Goal: Task Accomplishment & Management: Complete application form

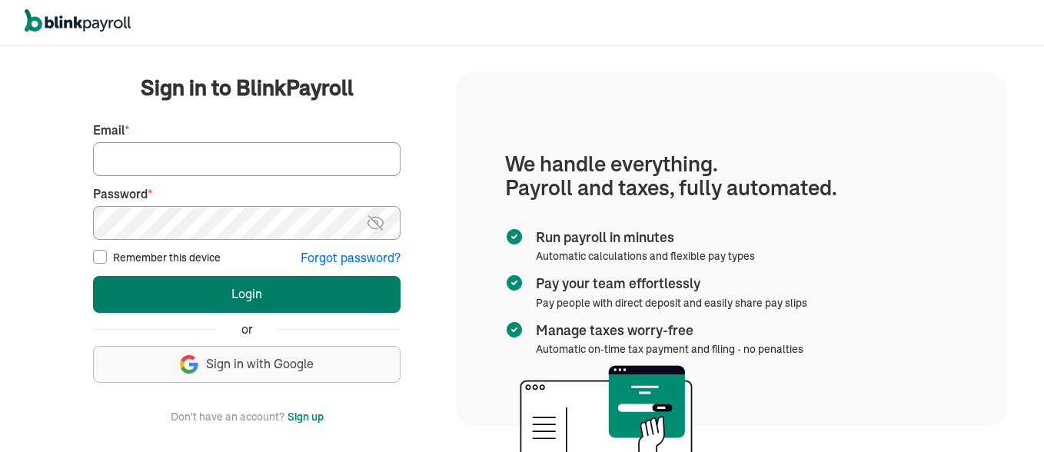
type input "sdcrossett@gmail.com"
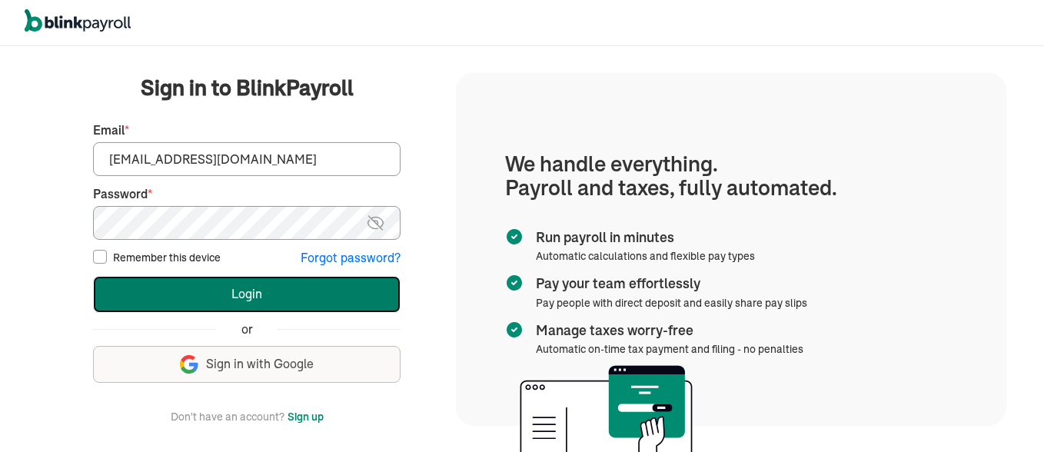
click at [294, 288] on button "Login" at bounding box center [247, 294] width 308 height 37
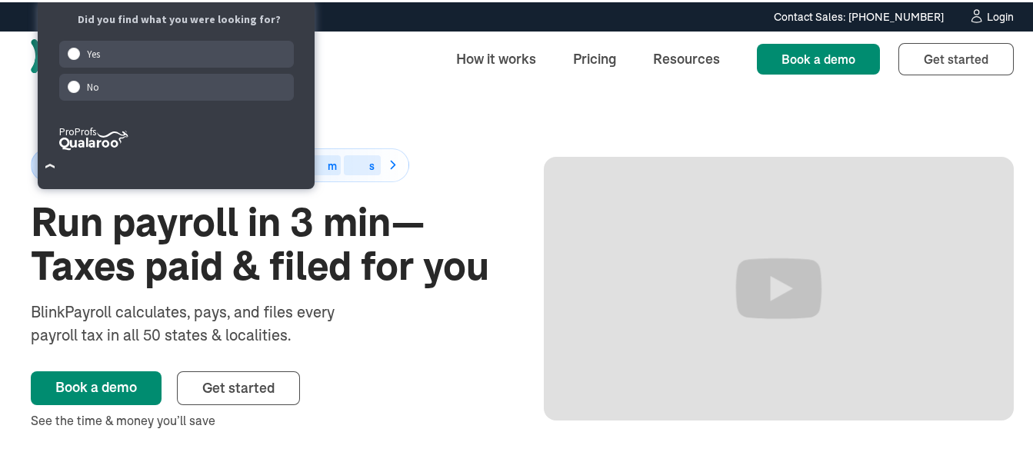
click at [987, 13] on div "Login" at bounding box center [1000, 14] width 27 height 11
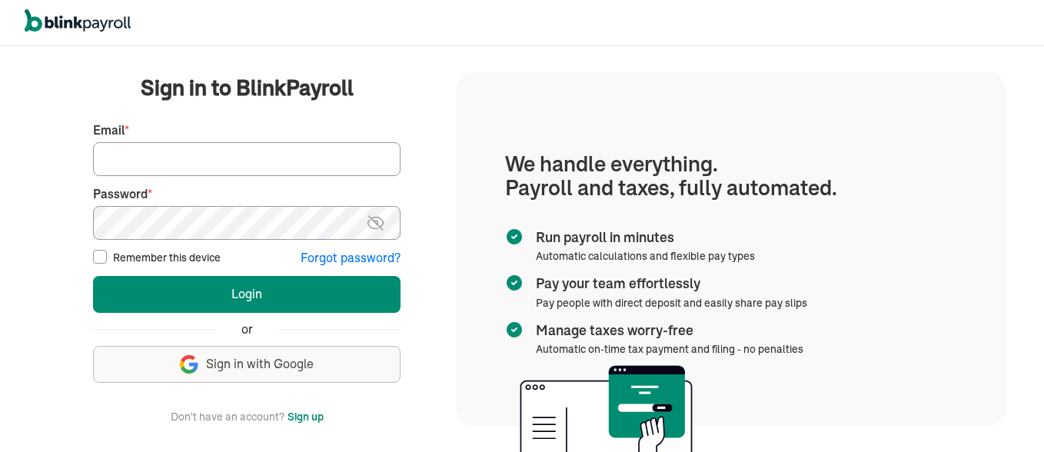
type input "[EMAIL_ADDRESS][DOMAIN_NAME]"
click at [188, 258] on label "Remember this device" at bounding box center [167, 257] width 108 height 15
click at [107, 258] on input "Remember this device" at bounding box center [100, 257] width 14 height 14
checkbox input "true"
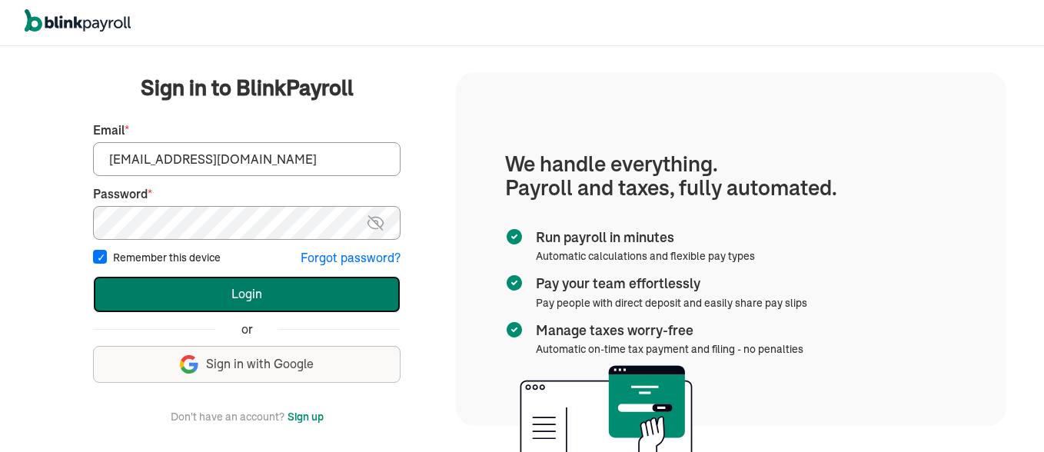
click at [193, 295] on button "Login" at bounding box center [247, 294] width 308 height 37
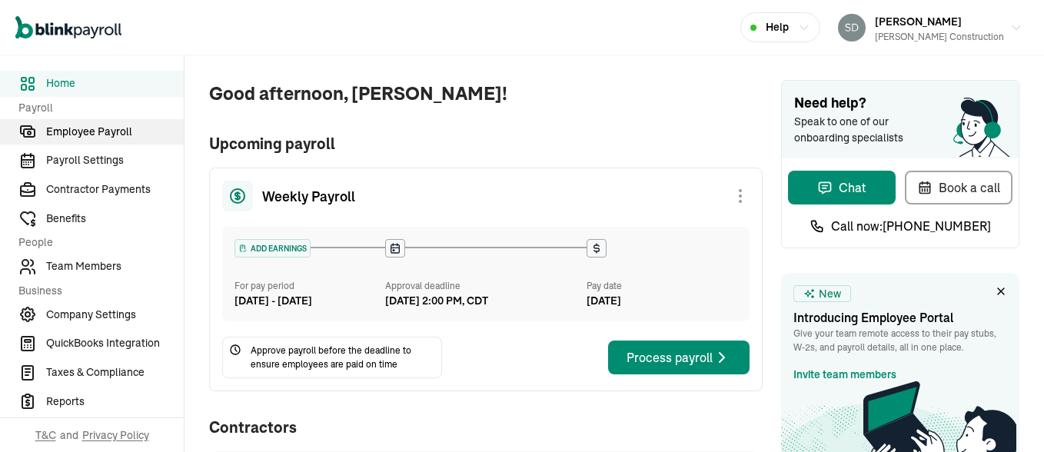
click at [58, 128] on span "Employee Payroll" at bounding box center [115, 132] width 138 height 16
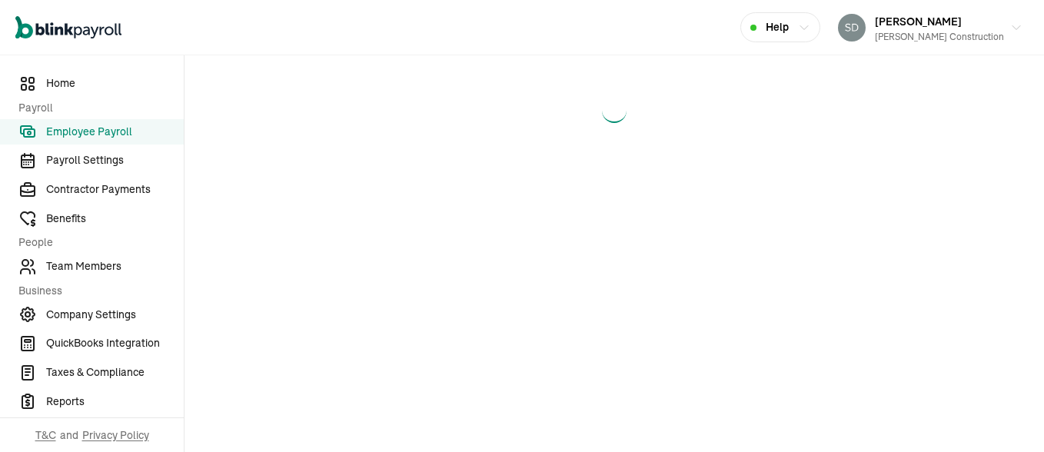
select select "direct_deposit"
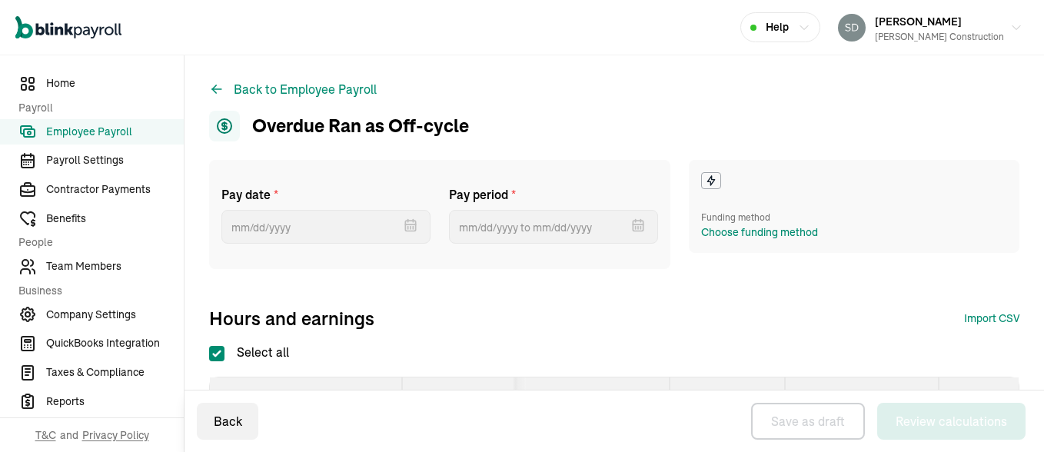
checkbox input "true"
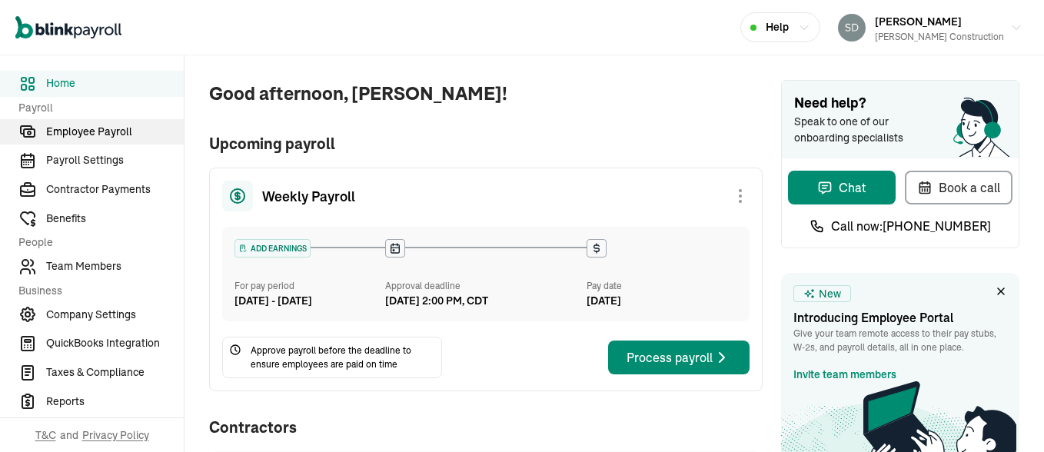
click at [58, 128] on span "Employee Payroll" at bounding box center [115, 132] width 138 height 16
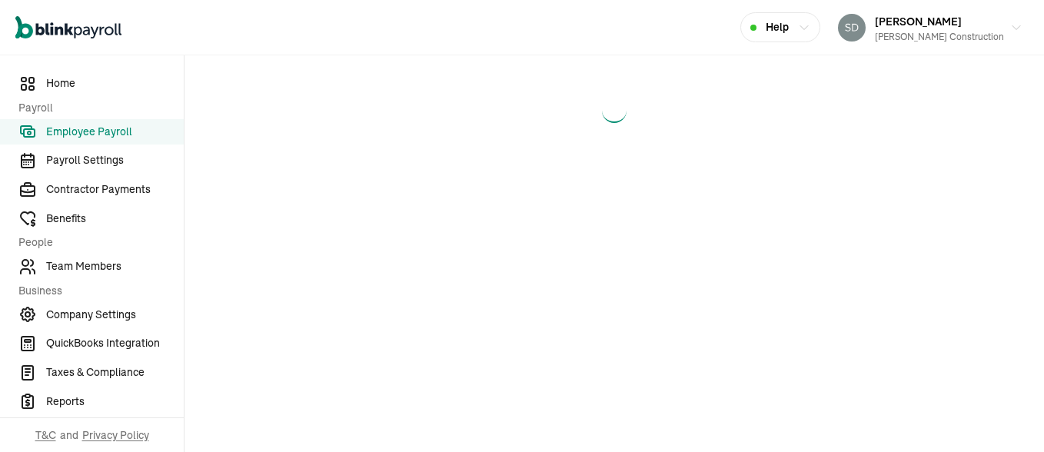
select select "direct_deposit"
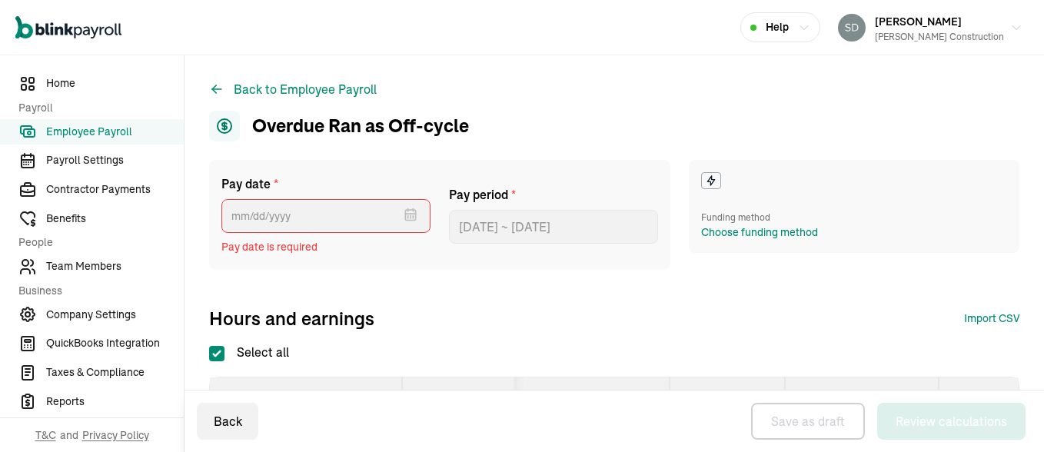
type input "[DATE] ~ [DATE]"
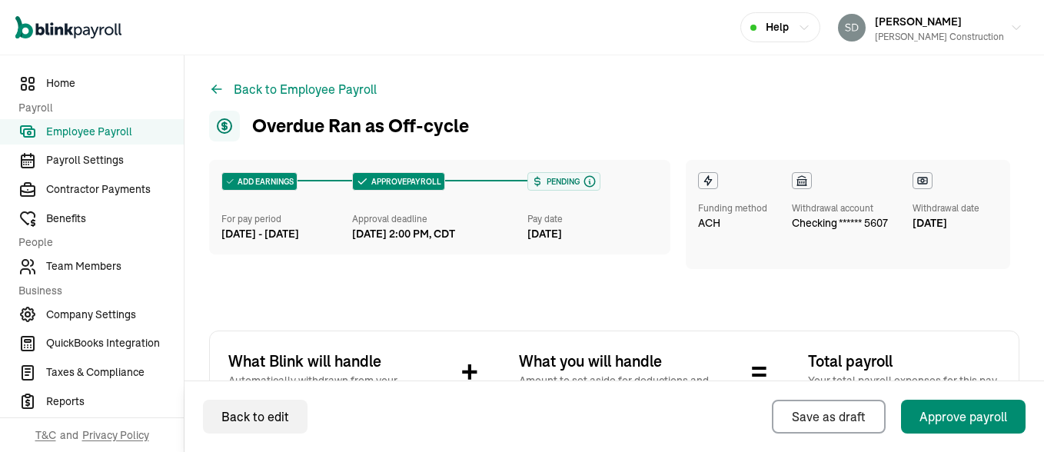
scroll to position [396, 0]
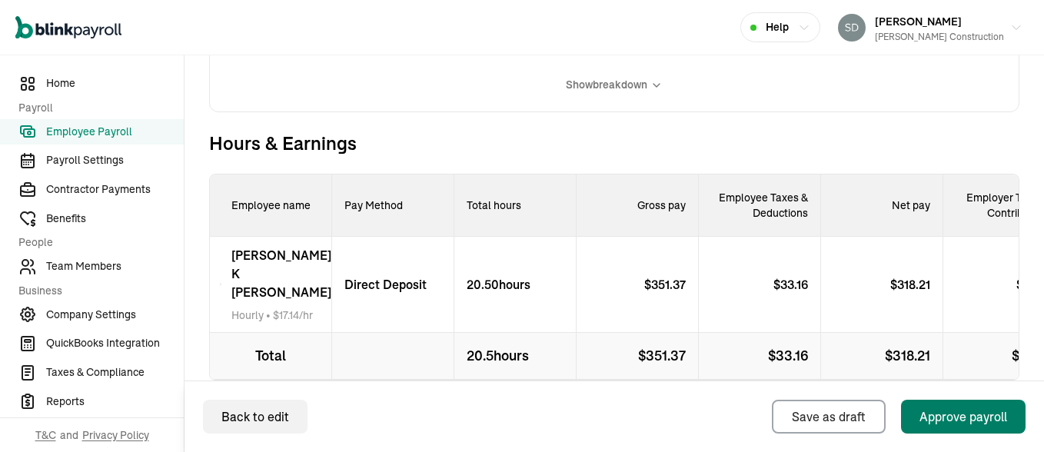
click at [952, 416] on div "Approve payroll" at bounding box center [964, 417] width 88 height 18
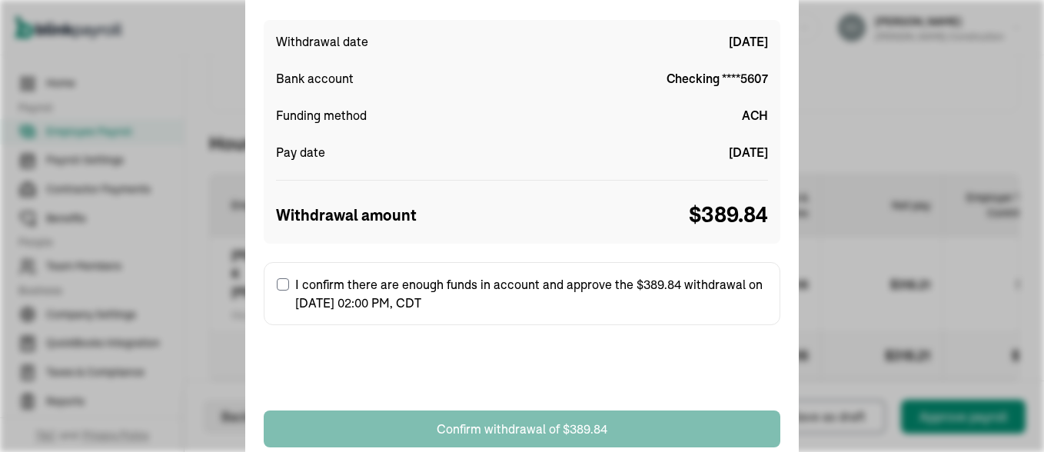
click at [284, 280] on input "I confirm there are enough funds in account and approve the $389.84 withdrawal …" at bounding box center [283, 284] width 12 height 12
checkbox input "true"
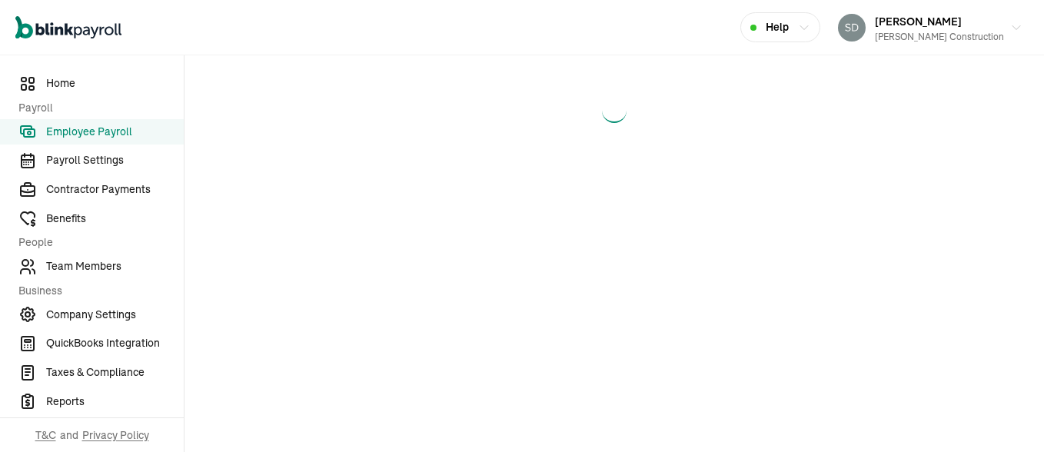
select select "manual"
select select "direct_deposit"
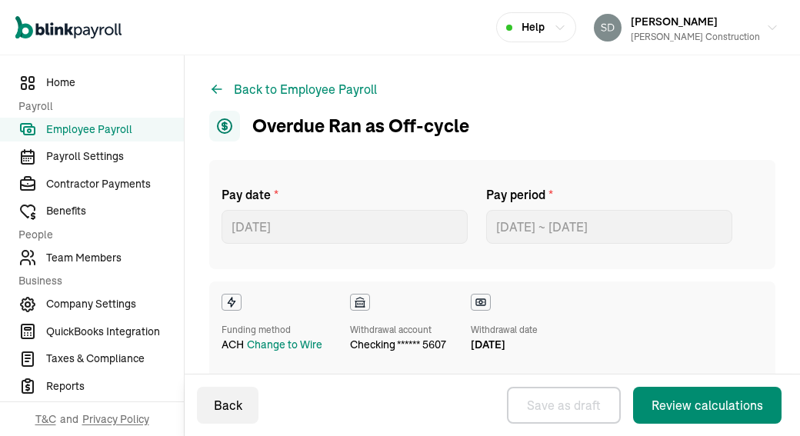
select select "direct_deposit"
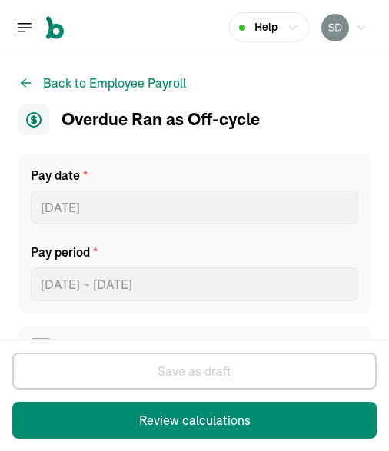
select select "manual"
select select "direct_deposit"
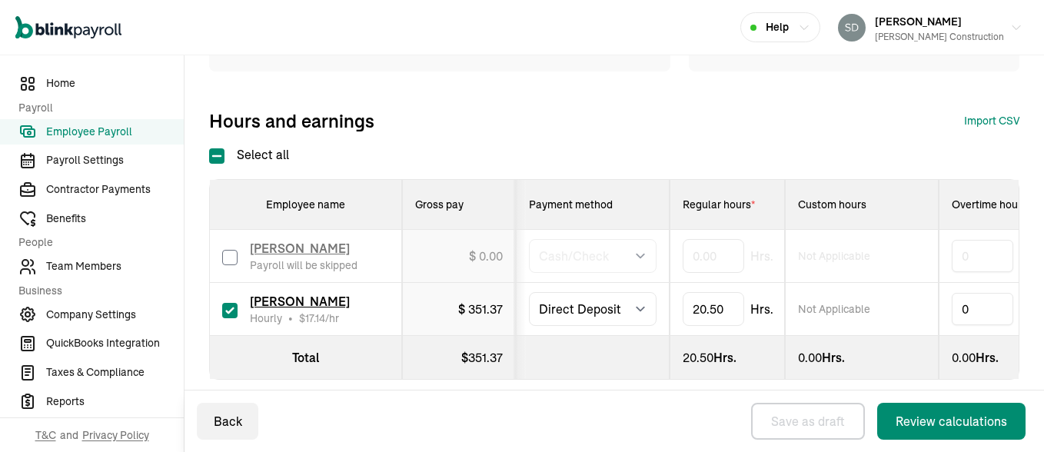
scroll to position [223, 0]
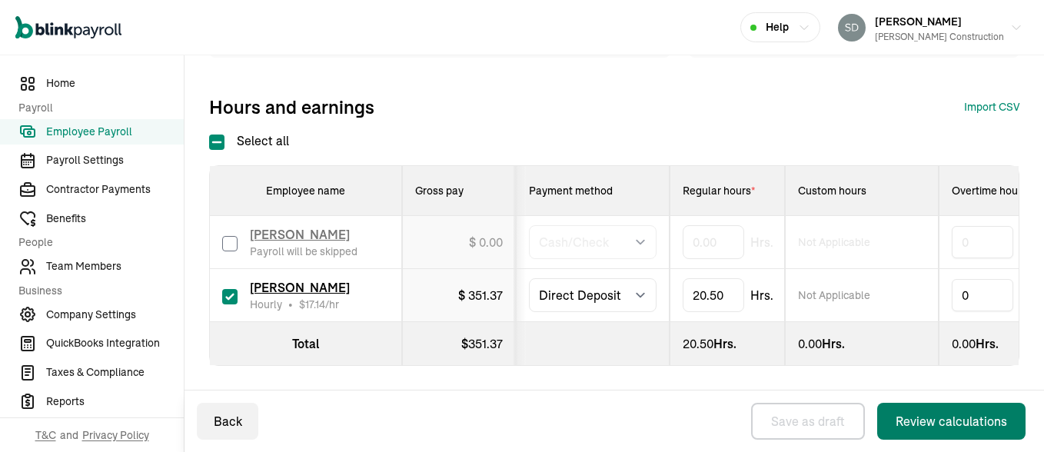
click at [962, 418] on div "Review calculations" at bounding box center [951, 421] width 111 height 18
click at [754, 104] on div "Hours and earnings Import CSV 1 Upload 2 Map Columns 3 Map Employees Drop your …" at bounding box center [614, 107] width 810 height 25
click at [78, 134] on span "Employee Payroll" at bounding box center [115, 132] width 138 height 16
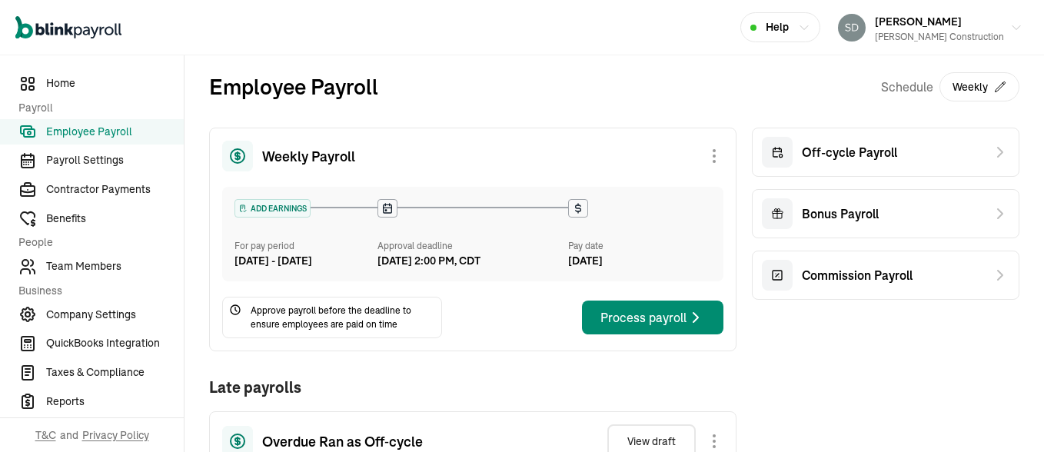
scroll to position [396, 0]
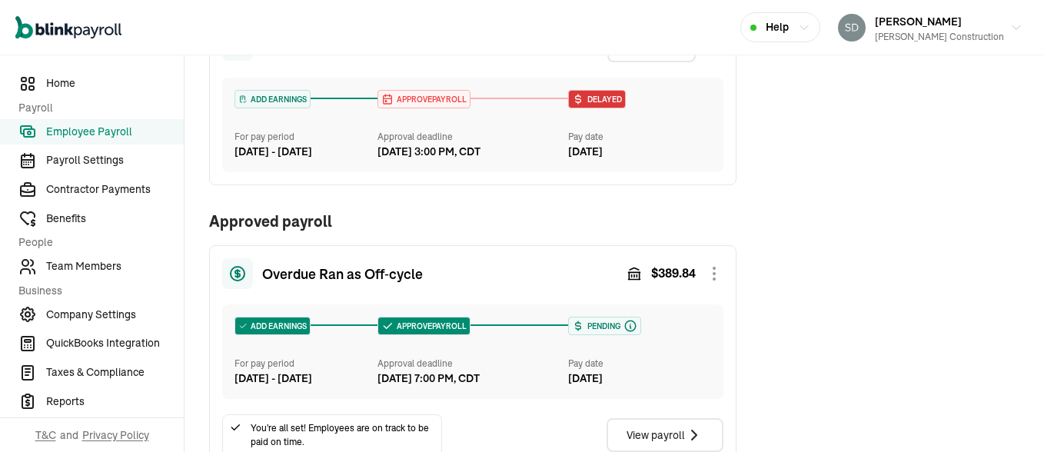
click at [705, 55] on div at bounding box center [714, 45] width 18 height 18
click at [661, 96] on div "Skip this payroll" at bounding box center [637, 81] width 172 height 29
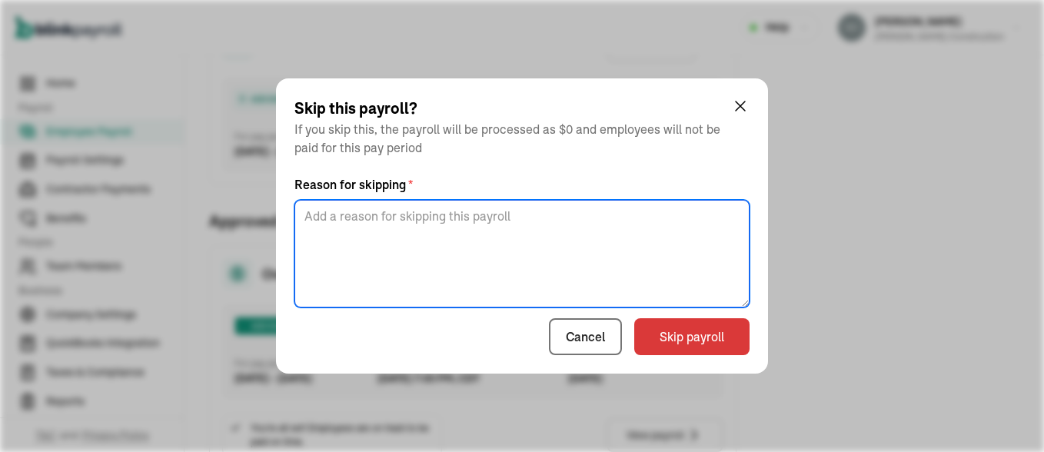
click at [598, 217] on textarea at bounding box center [521, 254] width 455 height 108
type textarea "m"
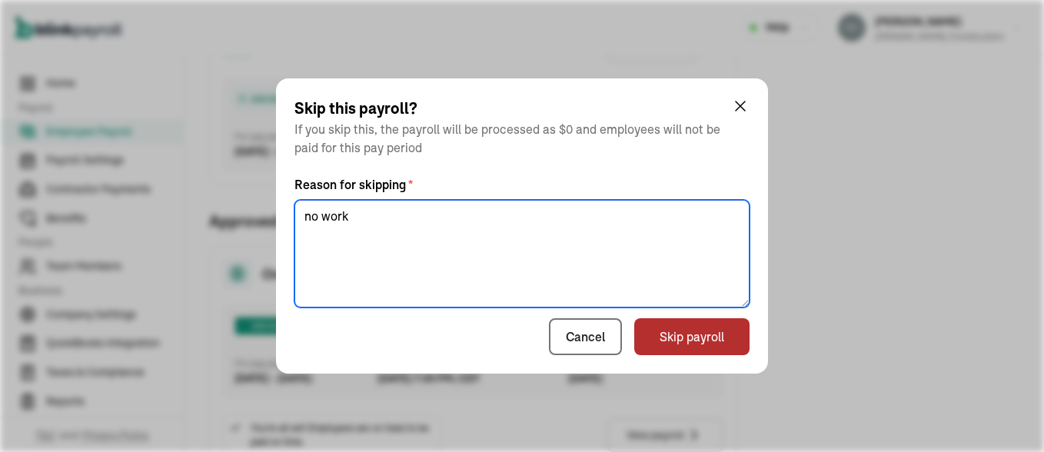
type textarea "no work"
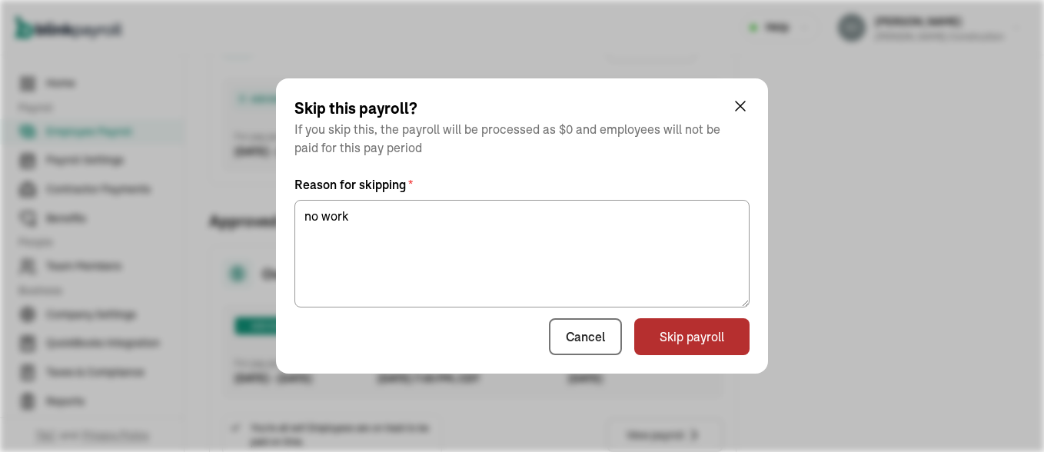
click at [679, 337] on button "Skip payroll" at bounding box center [691, 336] width 115 height 37
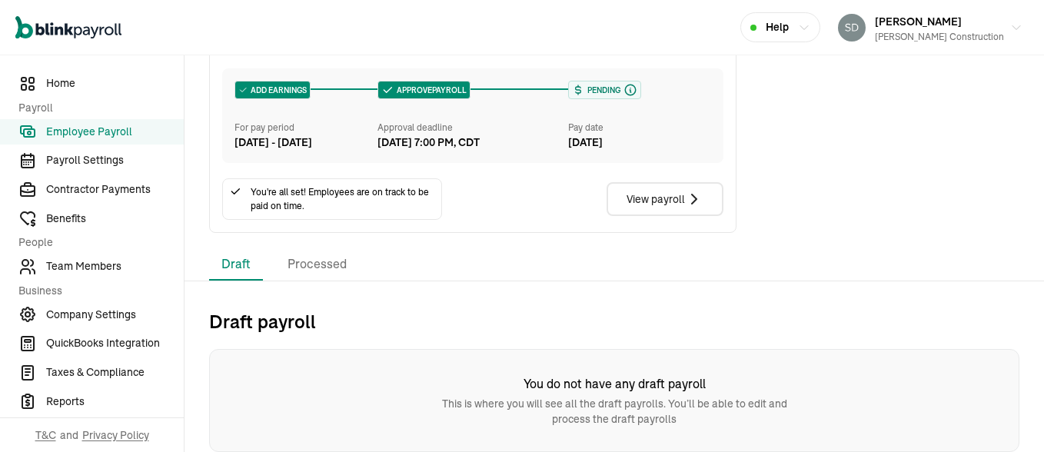
scroll to position [39, 0]
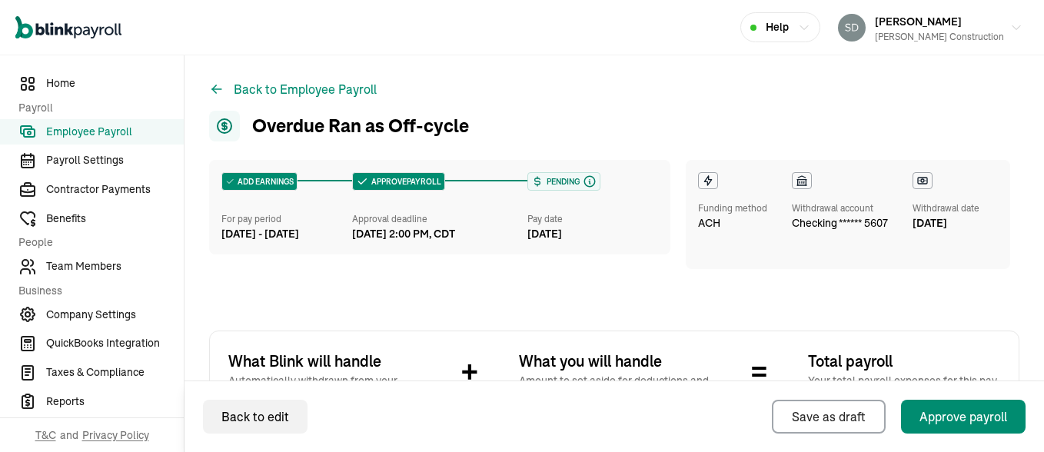
scroll to position [396, 0]
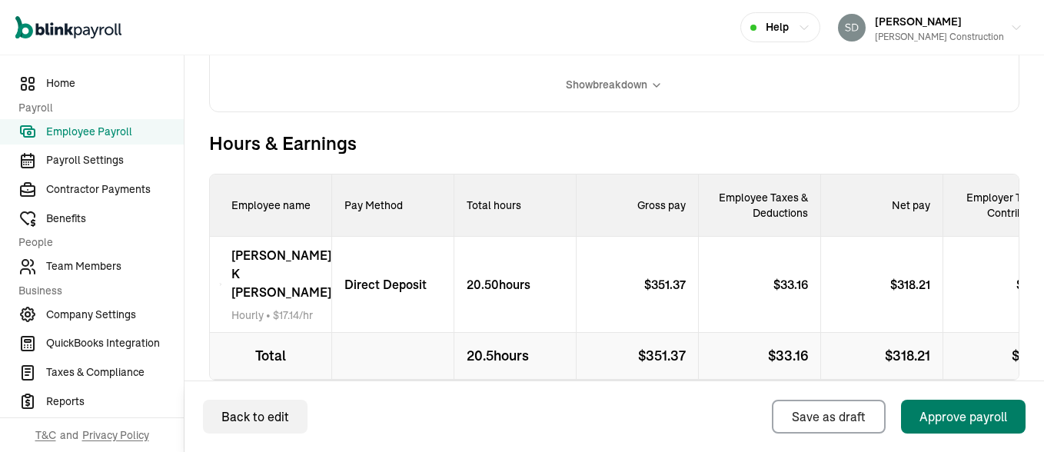
click at [952, 416] on div "Approve payroll" at bounding box center [964, 417] width 88 height 18
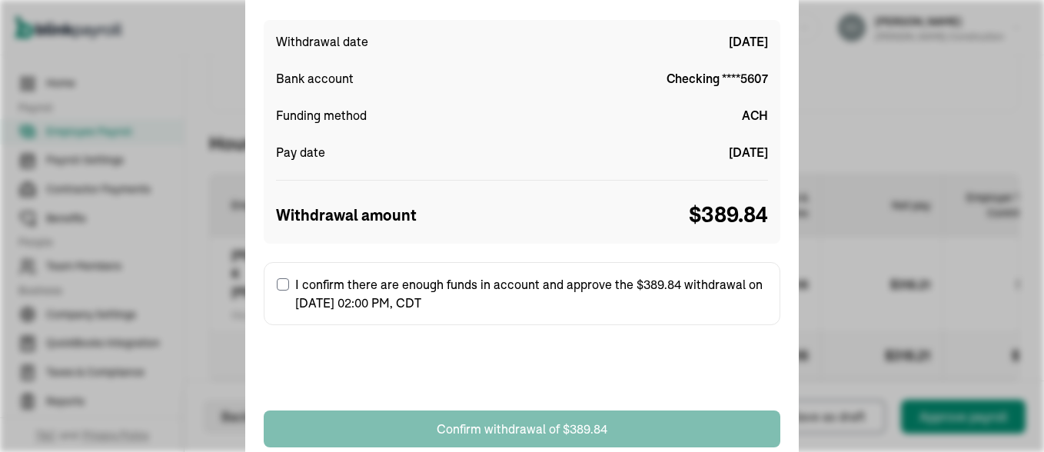
click at [284, 280] on input "I confirm there are enough funds in account and approve the $389.84 withdrawal …" at bounding box center [283, 284] width 12 height 12
checkbox input "true"
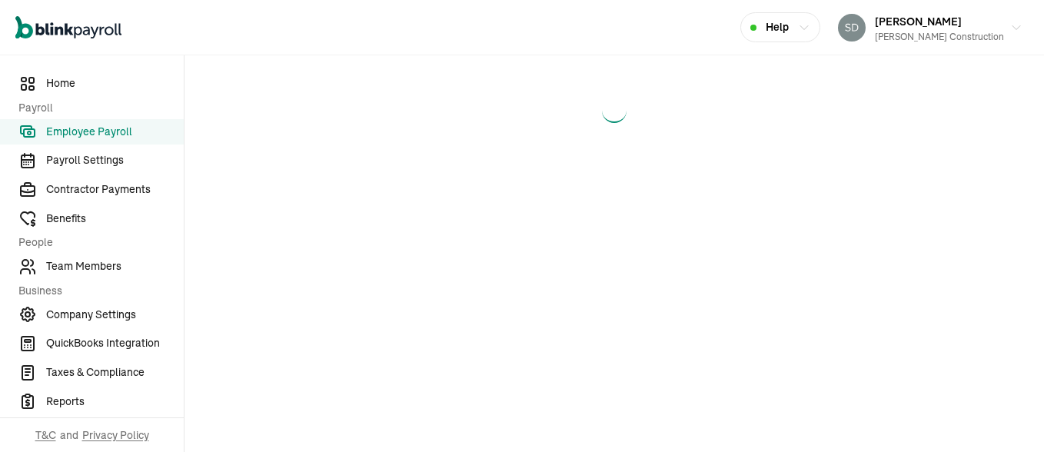
select select "manual"
select select "direct_deposit"
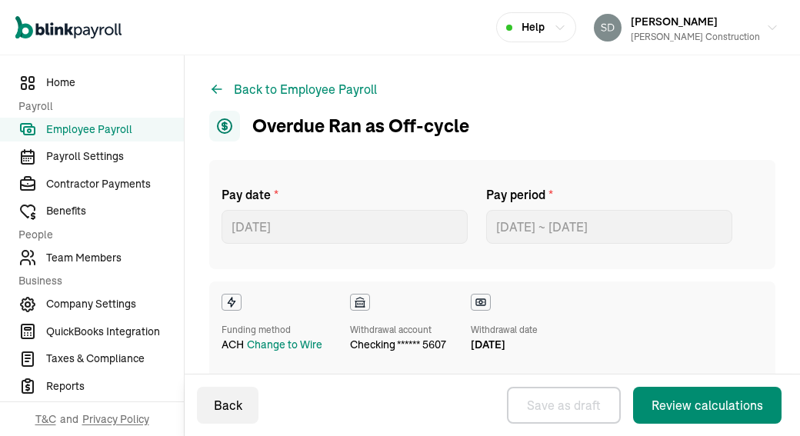
select select "direct_deposit"
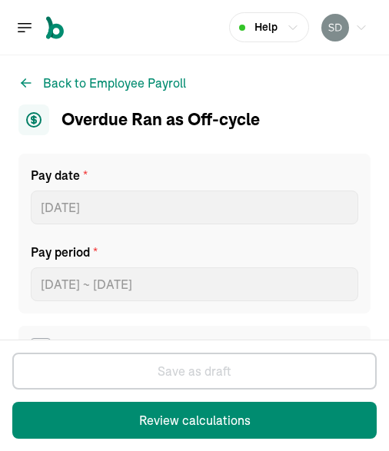
select select "manual"
select select "direct_deposit"
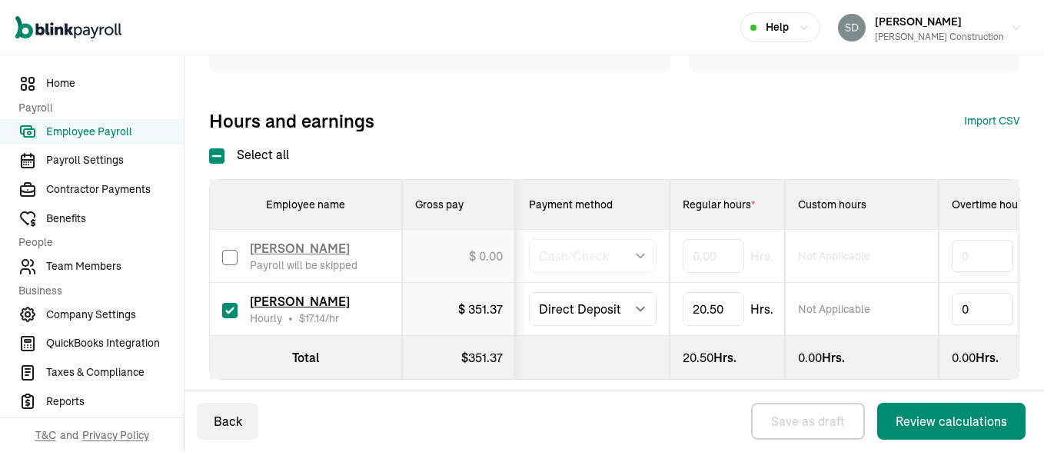
scroll to position [223, 0]
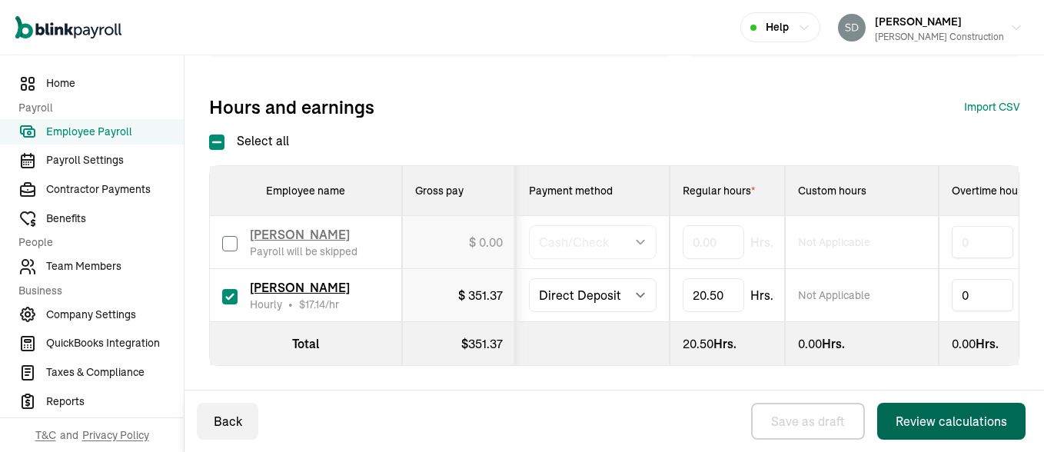
click at [962, 418] on div "Review calculations" at bounding box center [951, 421] width 111 height 18
click at [754, 104] on div "Hours and earnings Import CSV 1 Upload 2 Map Columns 3 Map Employees Drop your …" at bounding box center [614, 107] width 810 height 25
click at [78, 134] on span "Employee Payroll" at bounding box center [115, 132] width 138 height 16
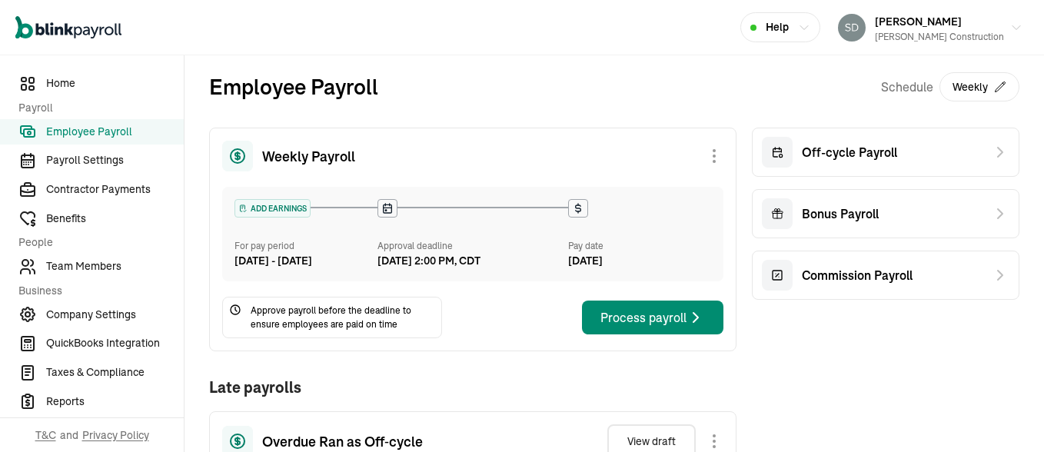
scroll to position [396, 0]
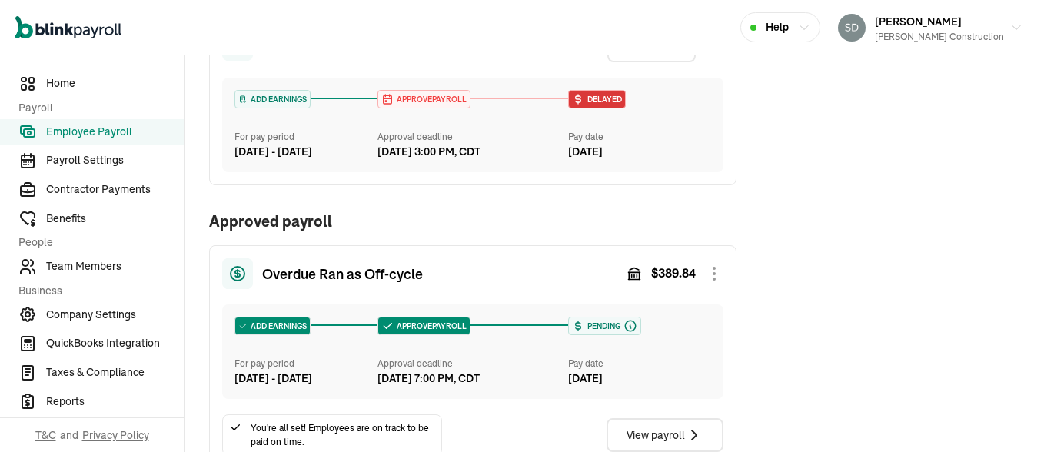
click at [705, 55] on div at bounding box center [714, 45] width 18 height 18
click at [661, 96] on div "Skip this payroll" at bounding box center [637, 81] width 172 height 29
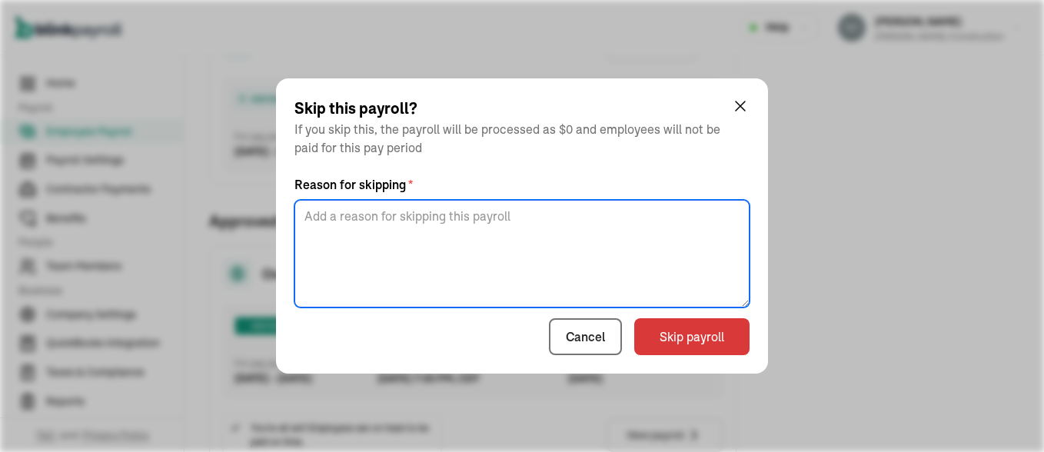
click at [598, 217] on textarea at bounding box center [521, 254] width 455 height 108
type textarea "m"
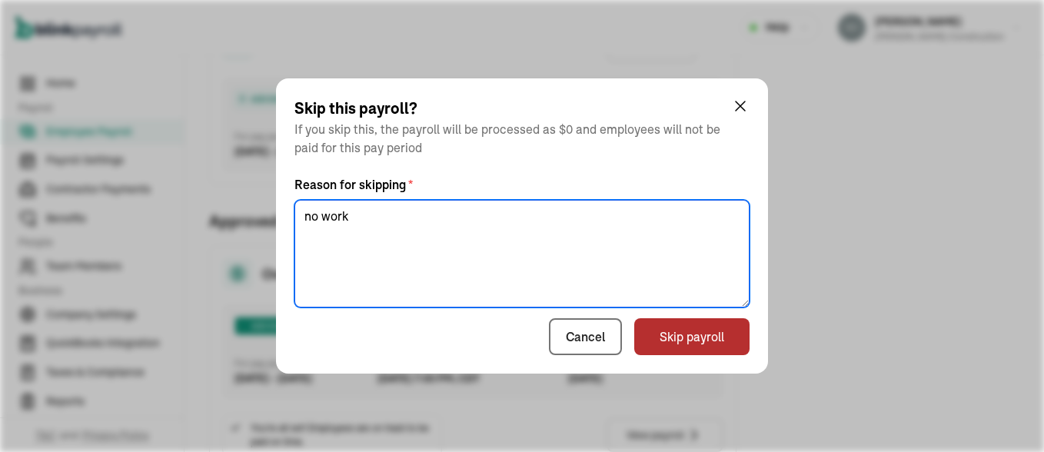
type textarea "no work"
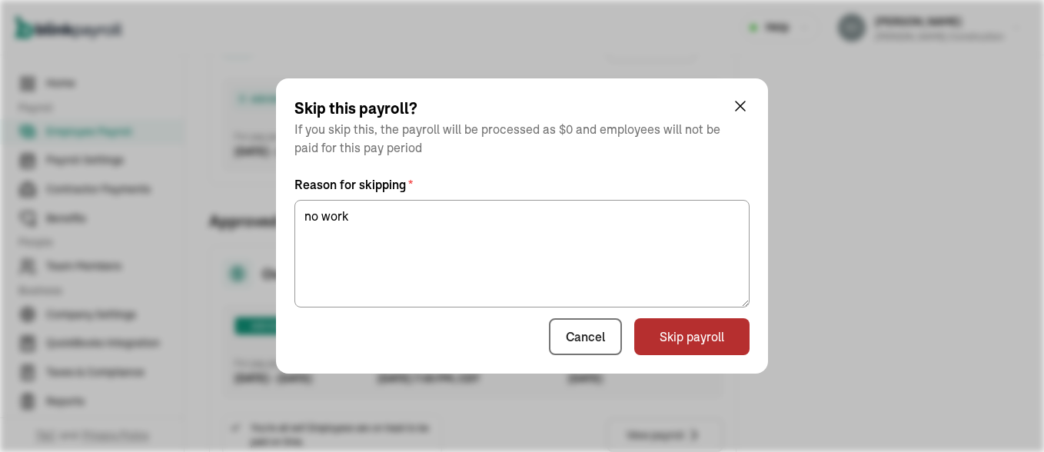
click at [679, 337] on button "Skip payroll" at bounding box center [691, 336] width 115 height 37
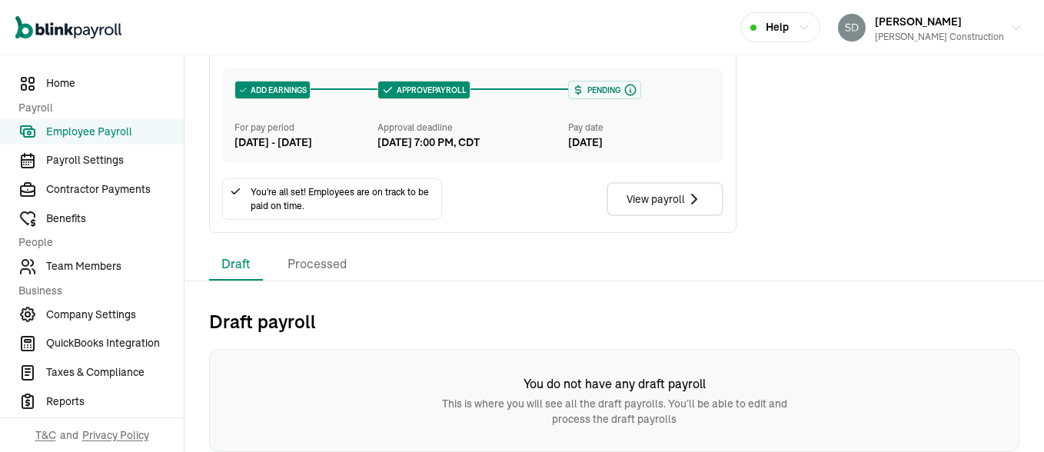
scroll to position [39, 0]
